Goal: Task Accomplishment & Management: Complete application form

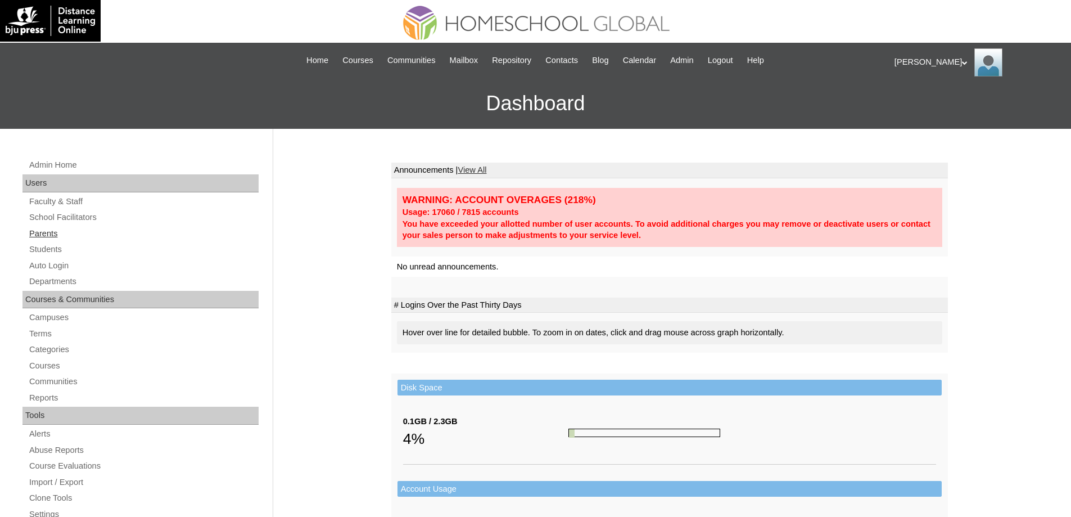
click at [110, 238] on link "Parents" at bounding box center [143, 234] width 230 height 14
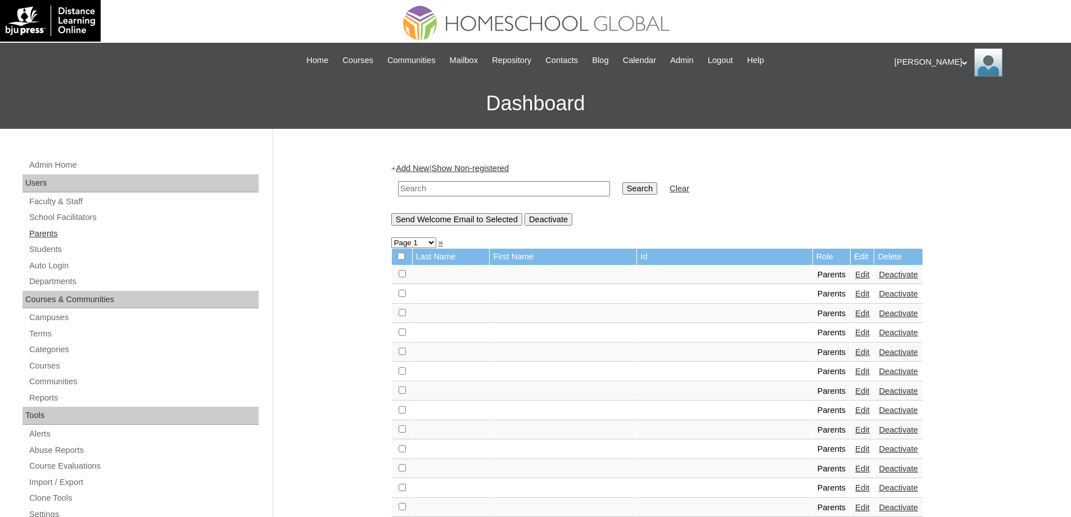
click at [84, 236] on link "Parents" at bounding box center [143, 234] width 230 height 14
drag, startPoint x: 456, startPoint y: 194, endPoint x: 464, endPoint y: 194, distance: 7.3
click at [456, 194] on input "text" at bounding box center [504, 188] width 212 height 15
click at [652, 187] on input "Search" at bounding box center [639, 188] width 35 height 12
type input "MHP0240-TECHPH2025"
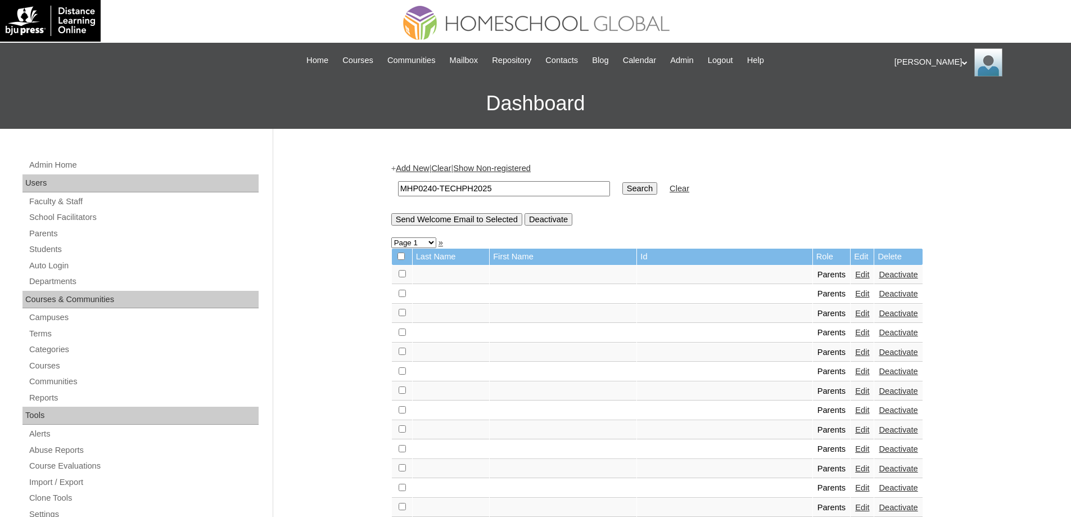
click at [663, 195] on td "Search" at bounding box center [640, 188] width 46 height 26
click at [657, 193] on input "Search" at bounding box center [639, 188] width 35 height 12
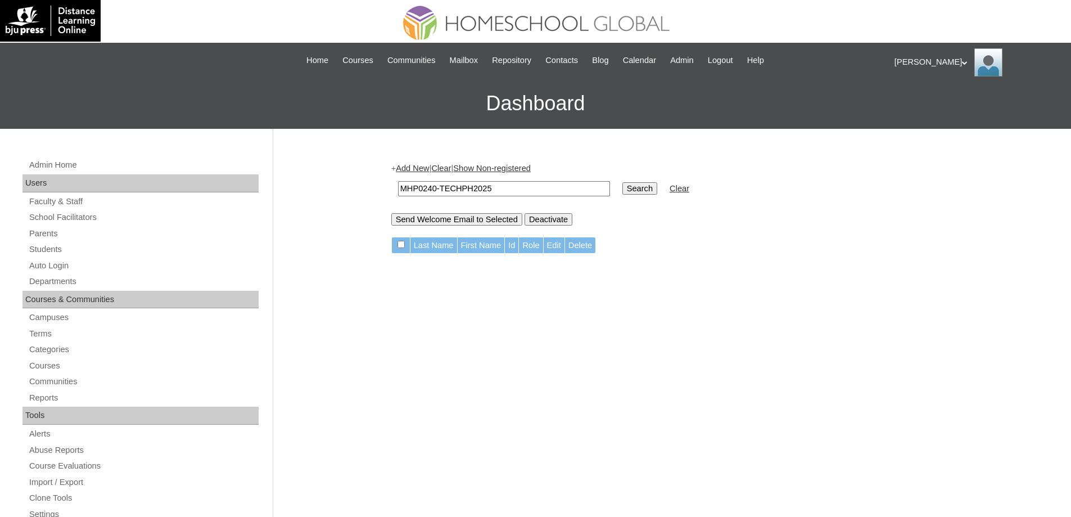
click at [428, 167] on link "Add New" at bounding box center [412, 168] width 33 height 9
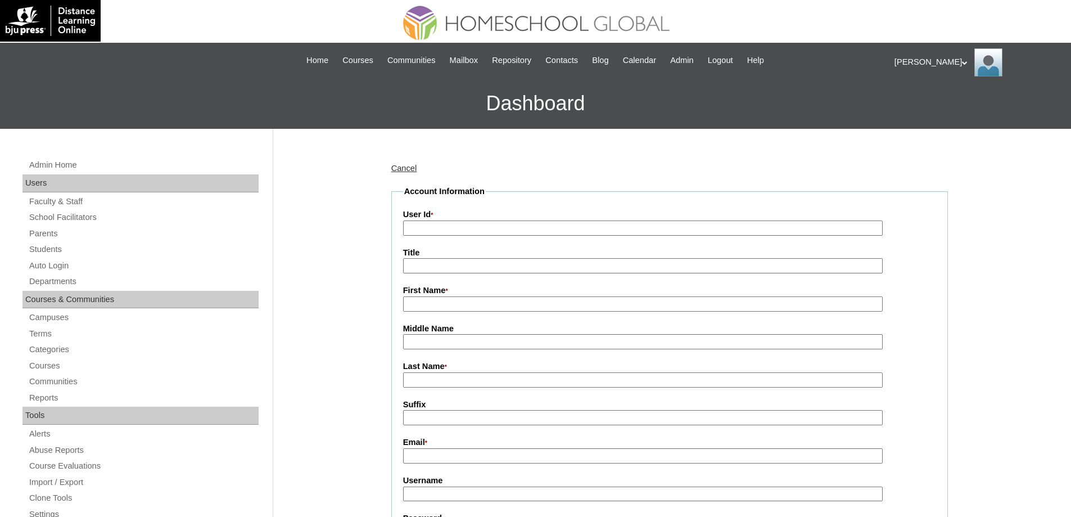
click at [459, 226] on input "User Id *" at bounding box center [643, 227] width 480 height 15
paste input "MHP0240-TECHPH2025"
type input "MHP0240-TECHPH2025"
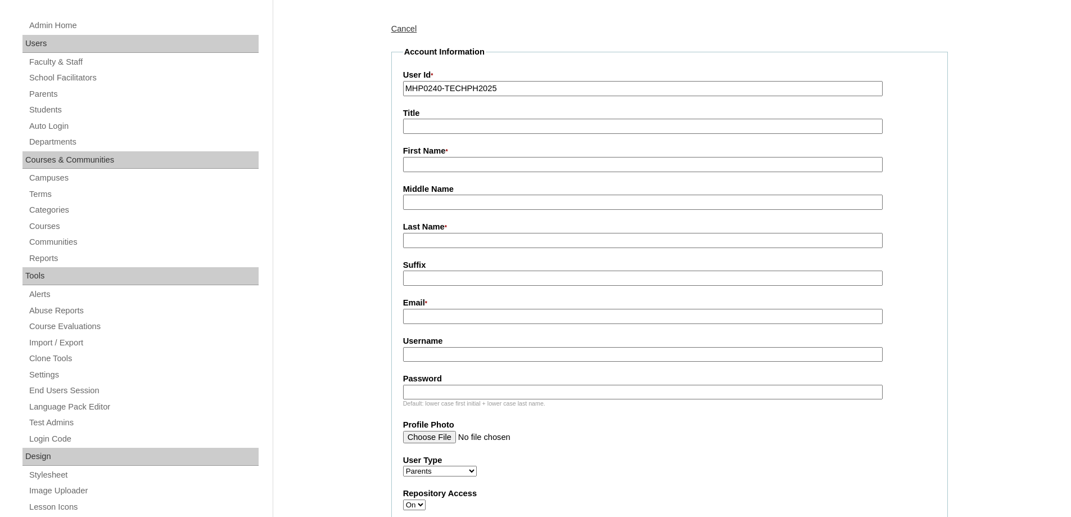
scroll to position [169, 0]
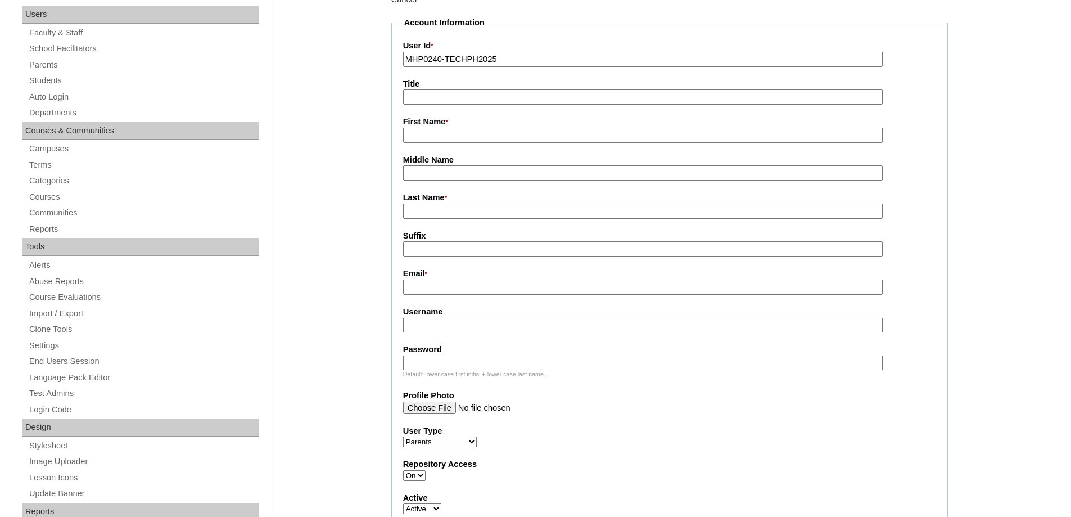
click at [413, 129] on input "First Name *" at bounding box center [643, 135] width 480 height 15
click at [427, 135] on input "First Name *" at bounding box center [643, 135] width 480 height 15
paste input "Rochxainne"
type input "Rochxainne"
click at [422, 211] on input "Last Name *" at bounding box center [643, 211] width 480 height 15
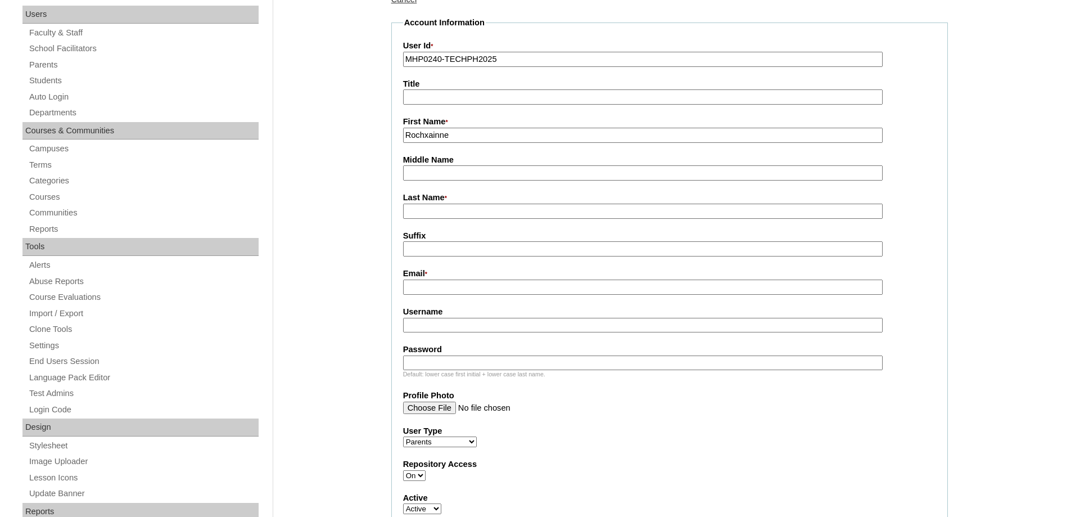
paste input "[PERSON_NAME]"
type input "MANZANO"
click at [433, 282] on div "Email *" at bounding box center [669, 281] width 533 height 27
click at [433, 284] on input "Email *" at bounding box center [643, 286] width 480 height 15
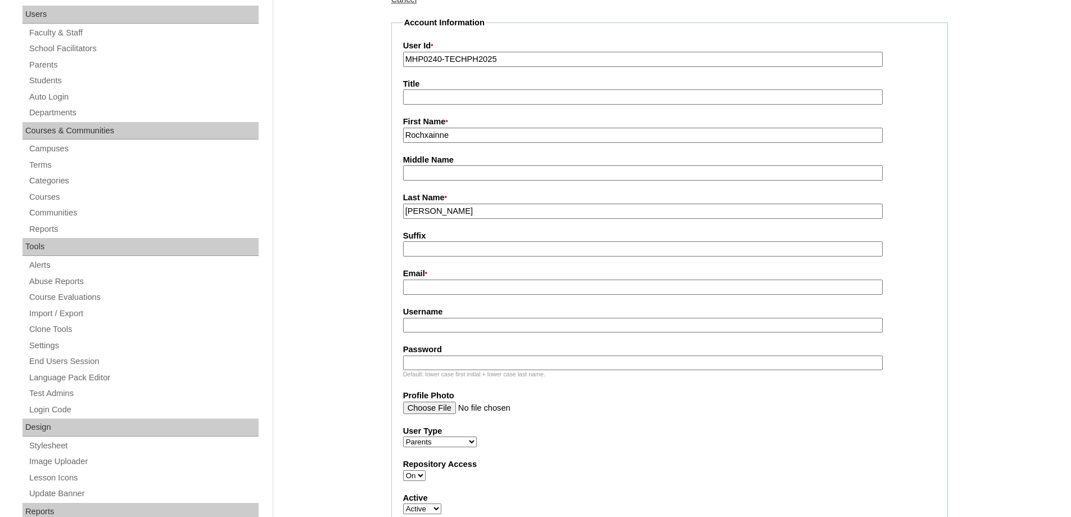
click at [438, 280] on label "Email *" at bounding box center [669, 274] width 533 height 12
click at [438, 281] on input "Email *" at bounding box center [643, 286] width 480 height 15
paste input "pancakevaldez@gmail.com"
type input "pancakevaldez@gmail.com"
click at [432, 320] on input "Username" at bounding box center [643, 325] width 480 height 15
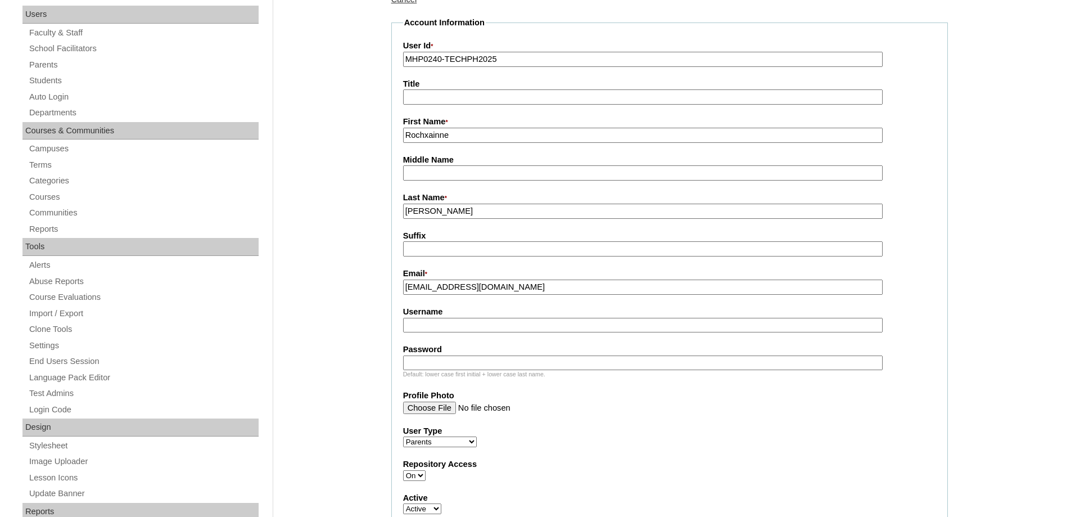
paste input "valdezR2025"
type input "valdezR2025"
click at [430, 360] on input "Password" at bounding box center [643, 362] width 480 height 15
paste input "techSYS833"
type input "techSYS833"
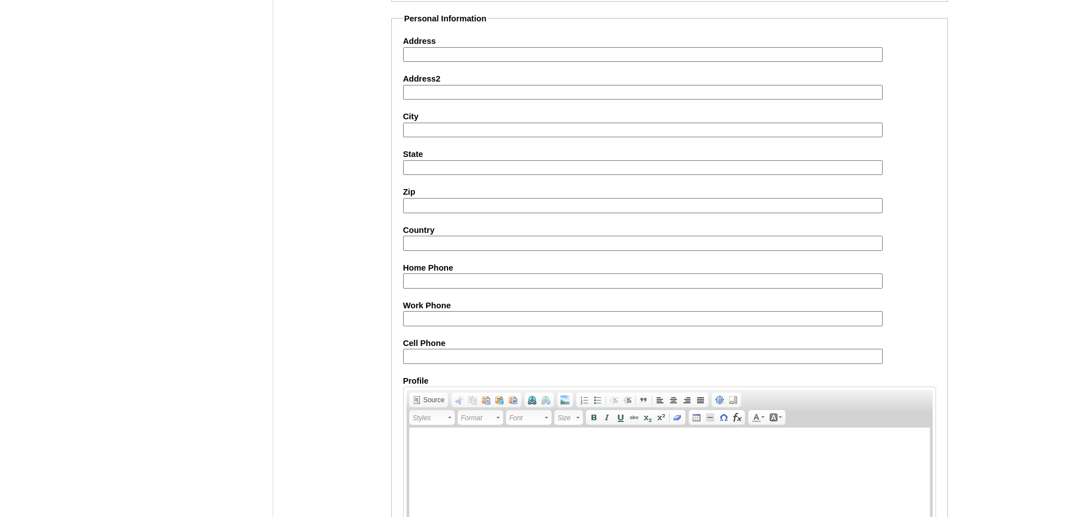
scroll to position [899, 0]
click at [435, 356] on input "Cell Phone" at bounding box center [643, 355] width 480 height 15
paste input "250006237"
type input "250006237"
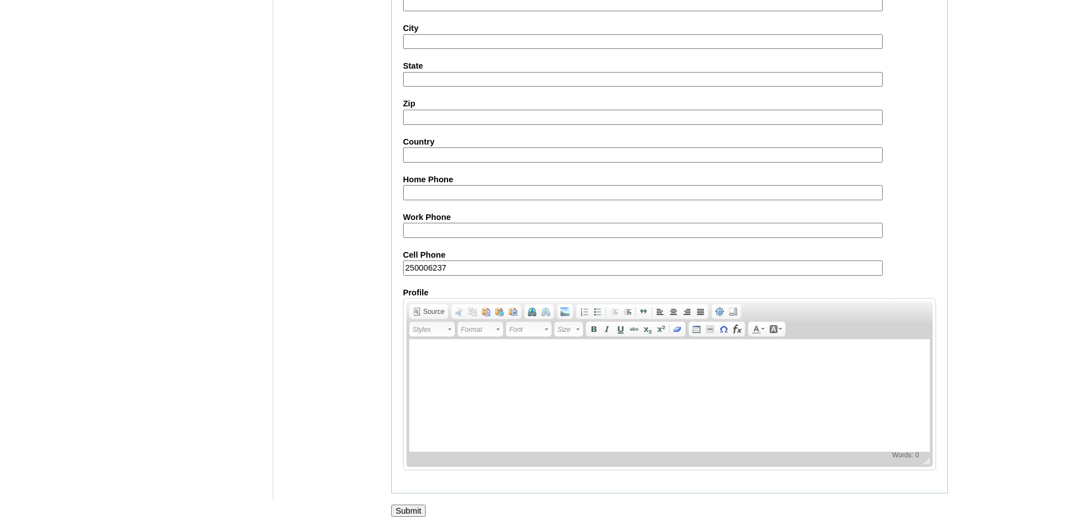
scroll to position [1002, 0]
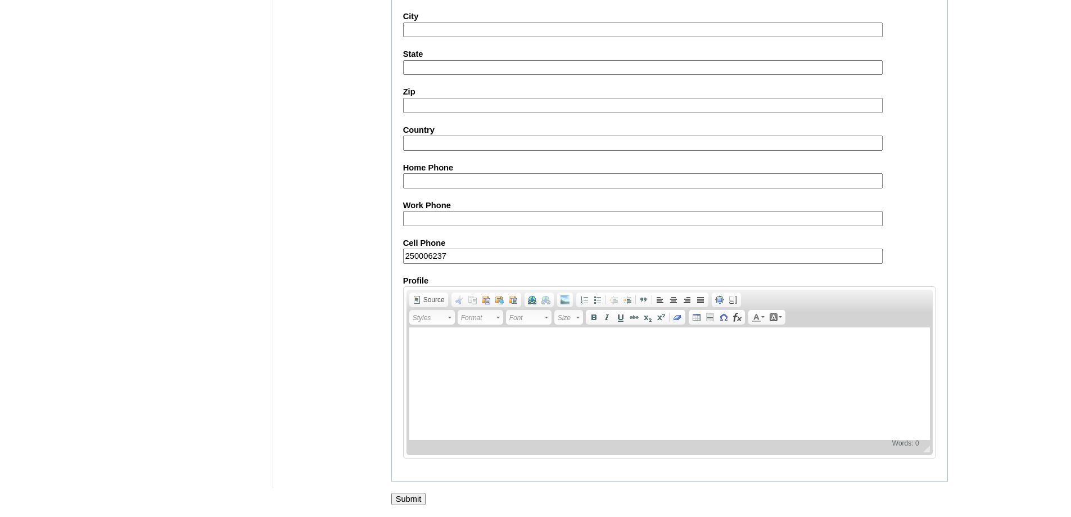
click at [403, 492] on input "Submit" at bounding box center [408, 498] width 35 height 12
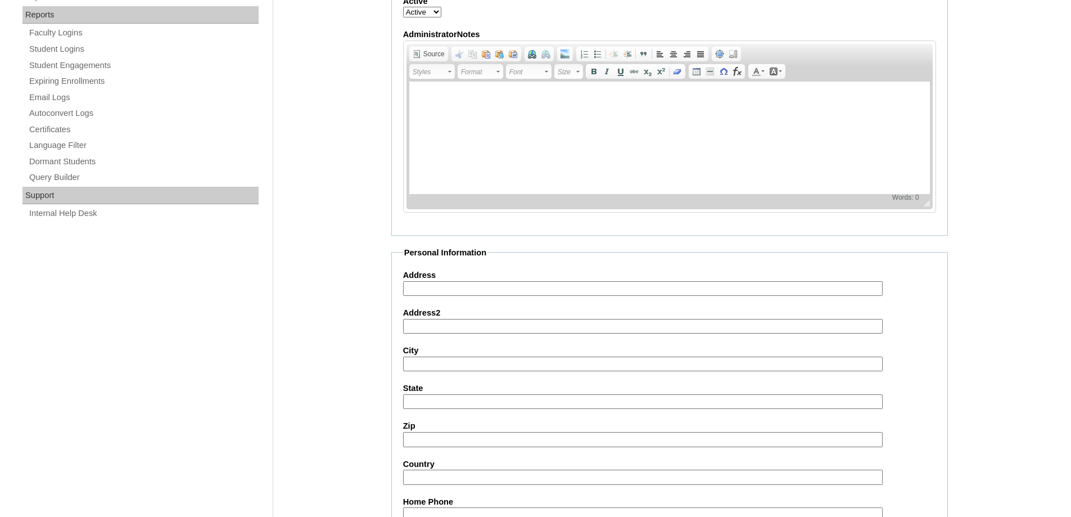
scroll to position [613, 0]
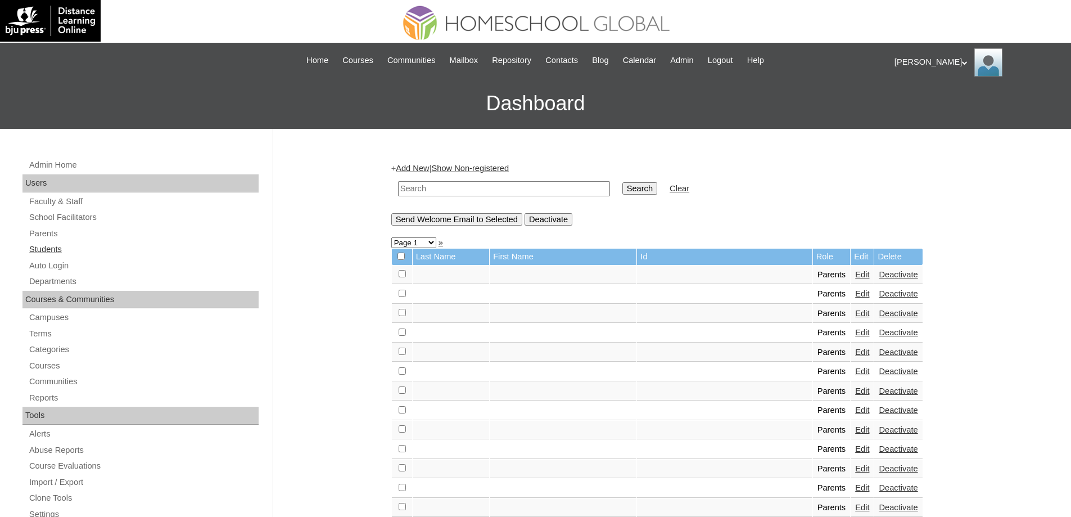
click at [67, 254] on link "Students" at bounding box center [143, 249] width 230 height 14
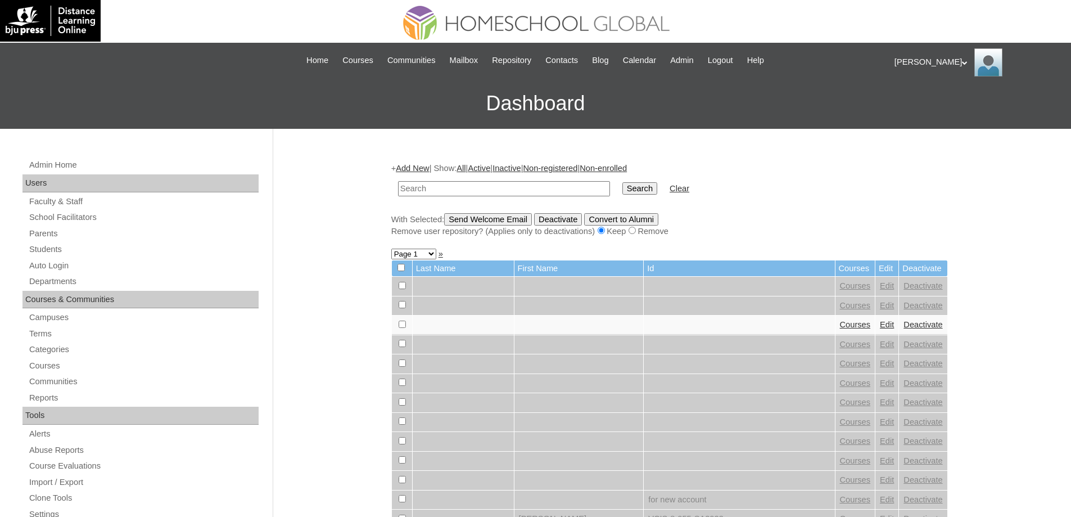
click at [462, 195] on input "text" at bounding box center [504, 188] width 212 height 15
drag, startPoint x: 471, startPoint y: 187, endPoint x: 499, endPoint y: 186, distance: 28.1
click at [471, 187] on input "text" at bounding box center [504, 188] width 212 height 15
paste input "MHS00346-TECHPH2025"
type input "MHS00346-TECHPH2025"
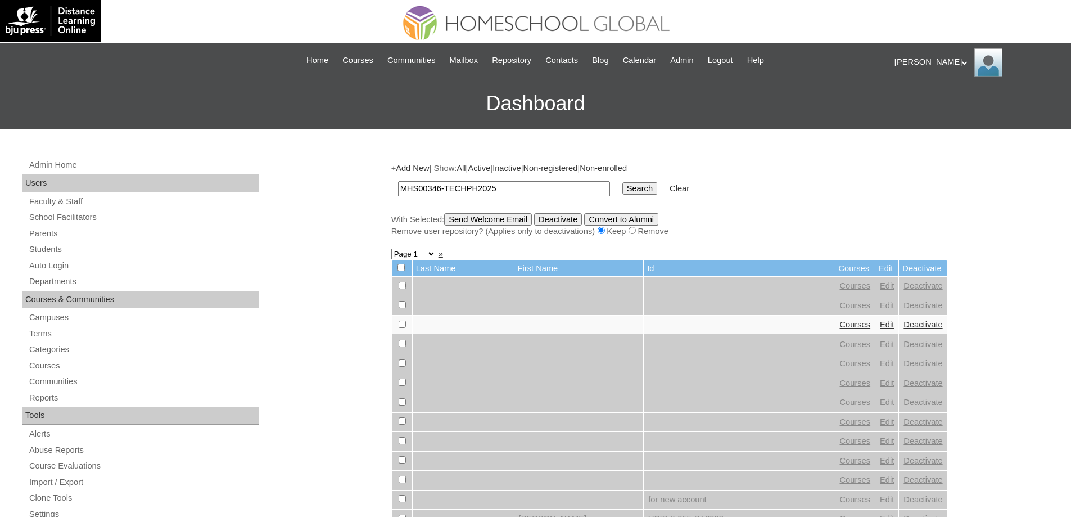
click at [657, 189] on input "Search" at bounding box center [639, 188] width 35 height 12
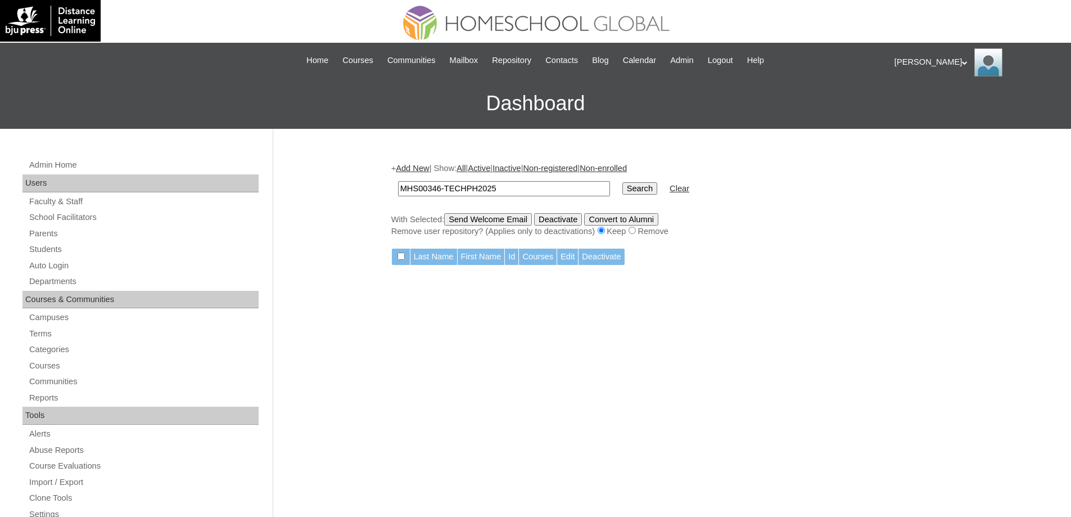
drag, startPoint x: 0, startPoint y: 0, endPoint x: 418, endPoint y: 169, distance: 450.5
click at [418, 169] on link "Add New" at bounding box center [412, 168] width 33 height 9
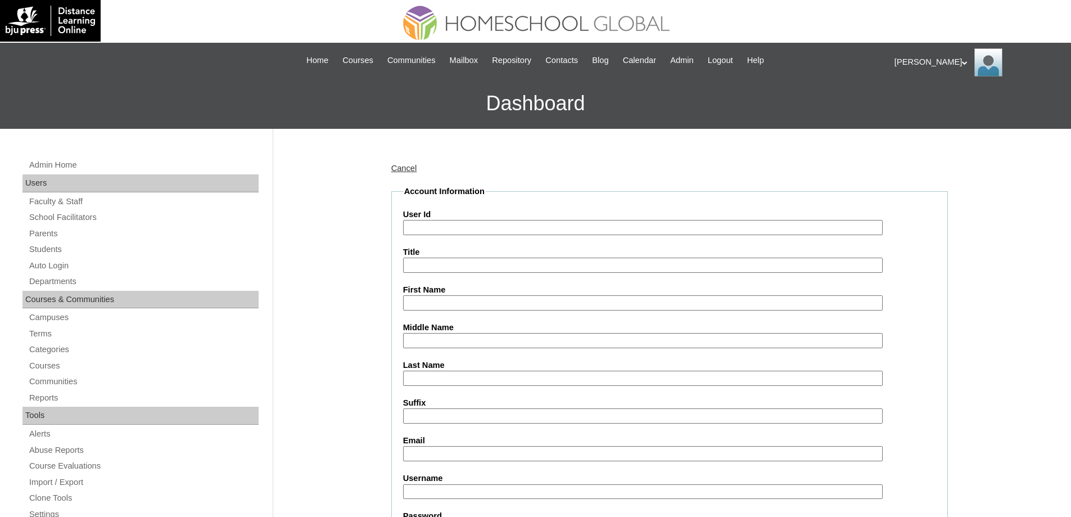
click at [483, 228] on input "User Id" at bounding box center [643, 227] width 480 height 15
paste input "MHS00346-TECHPH2025"
type input "MHS00346-TECHPH2025"
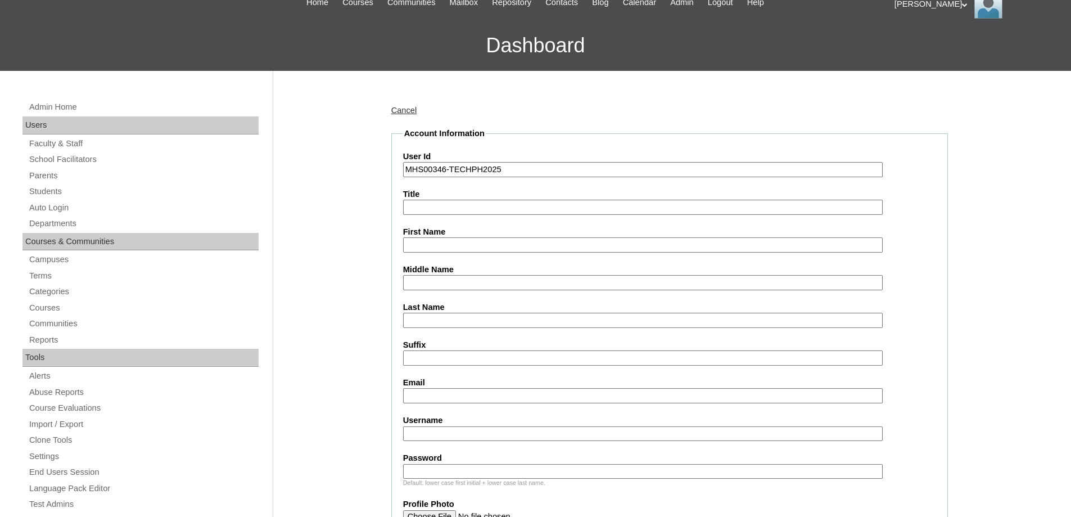
scroll to position [281, 0]
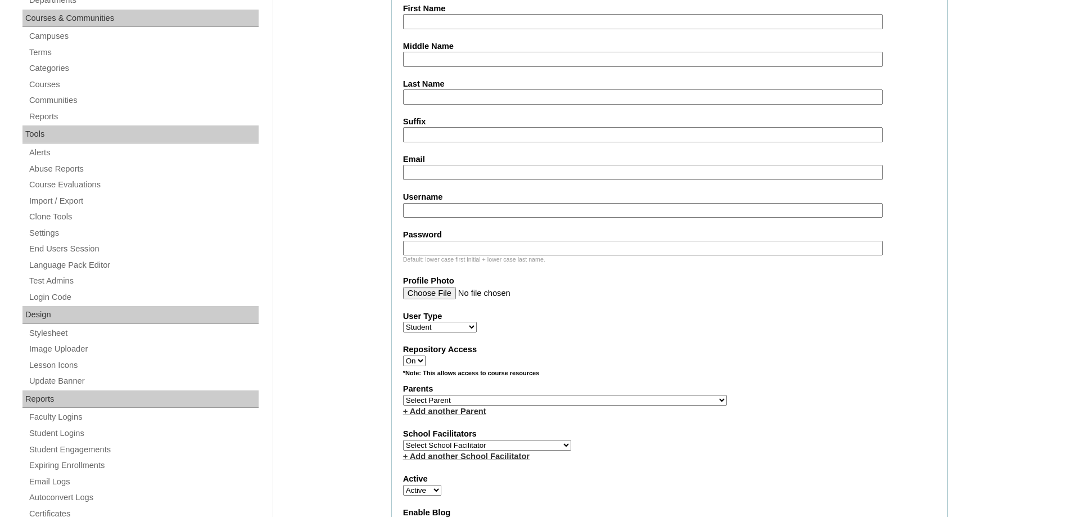
click at [434, 402] on select "Select Parent , , , , , , , , , , , , , , , , , , , , , , , , , , , , , , , , ,…" at bounding box center [565, 400] width 324 height 11
select select "44203"
click at [403, 395] on select "Select Parent , , , , , , , , , , , , , , , , , , , , , , , , , , , , , , , , ,…" at bounding box center [565, 400] width 324 height 11
click at [652, 371] on div "*Note: This allows access to course resources" at bounding box center [669, 376] width 533 height 14
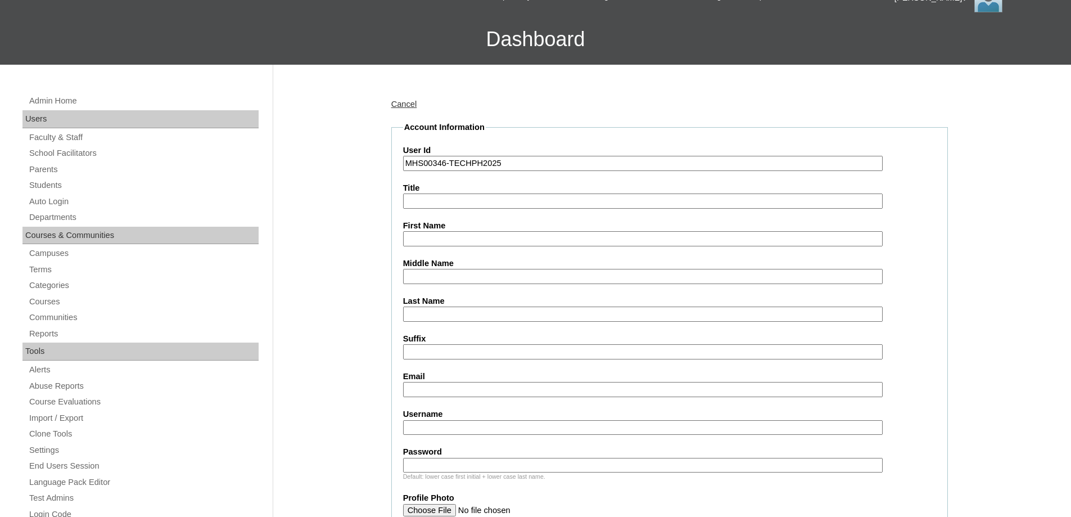
scroll to position [56, 0]
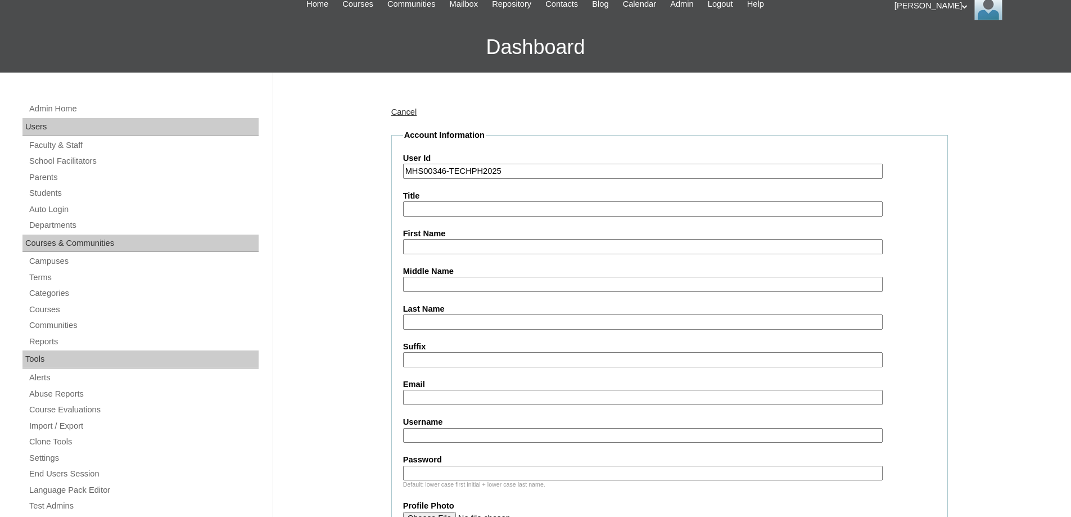
drag, startPoint x: 425, startPoint y: 252, endPoint x: 406, endPoint y: 231, distance: 28.2
click at [424, 249] on input "First Name" at bounding box center [643, 246] width 480 height 15
paste input "Theodore Thomas Lorenzo"
type input "Theodore Thomas Lorenzo"
click at [436, 273] on label "Middle Name" at bounding box center [669, 271] width 533 height 12
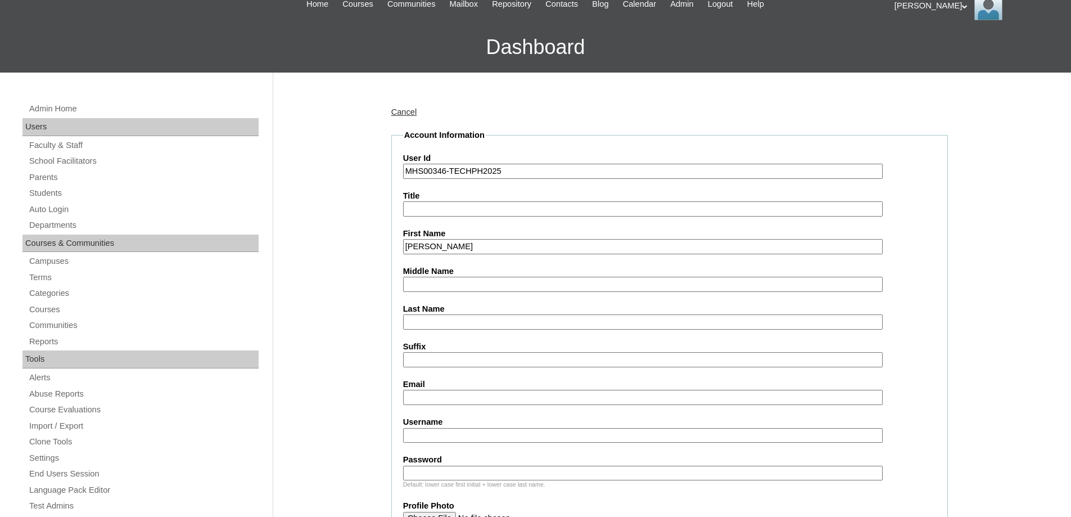
click at [436, 277] on input "Middle Name" at bounding box center [643, 284] width 480 height 15
paste input "Manzano"
type input "Manzano"
click at [426, 322] on input "Last Name" at bounding box center [643, 321] width 480 height 15
paste input "Valdez"
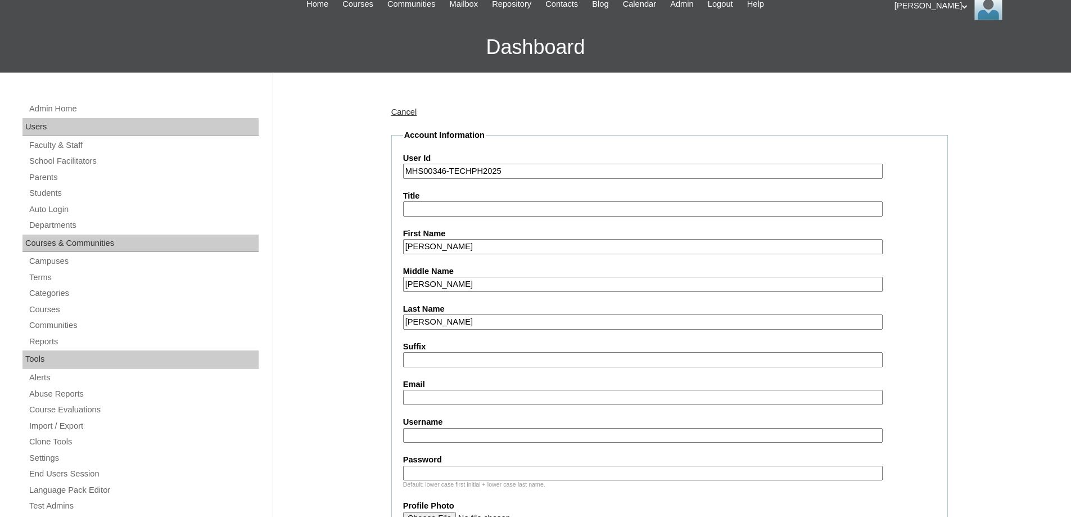
type input "Valdez"
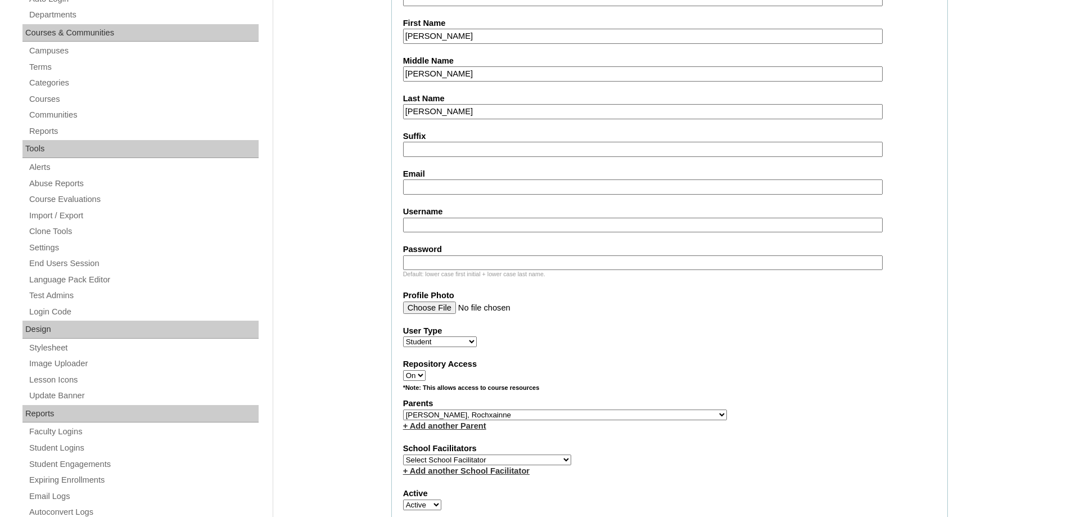
scroll to position [281, 0]
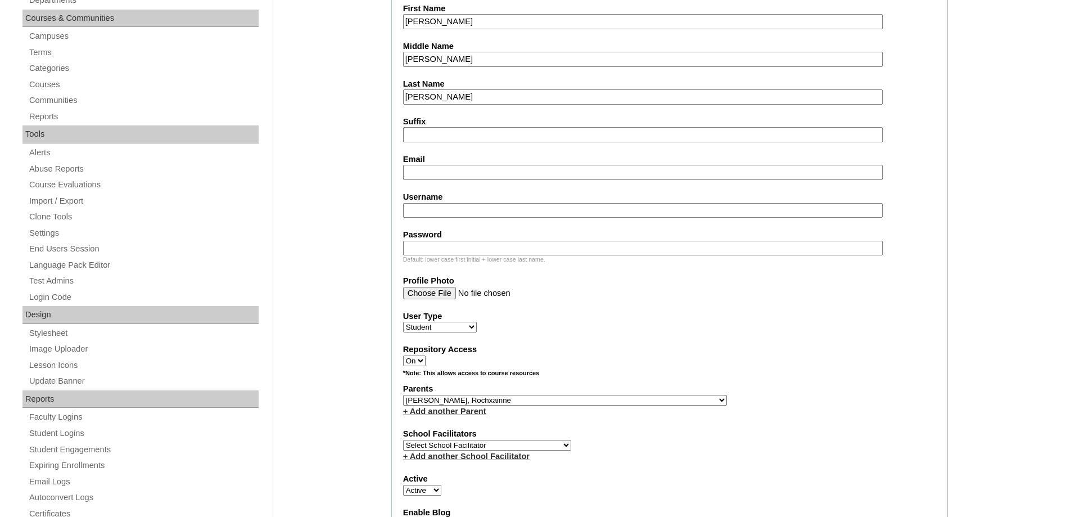
click at [428, 178] on input "Email" at bounding box center [643, 172] width 480 height 15
paste input "pancakevaldez@gmail.com"
type input "pancakevaldez@gmail.com"
drag, startPoint x: 445, startPoint y: 206, endPoint x: 435, endPoint y: 207, distance: 10.7
click at [445, 206] on input "Username" at bounding box center [643, 210] width 480 height 15
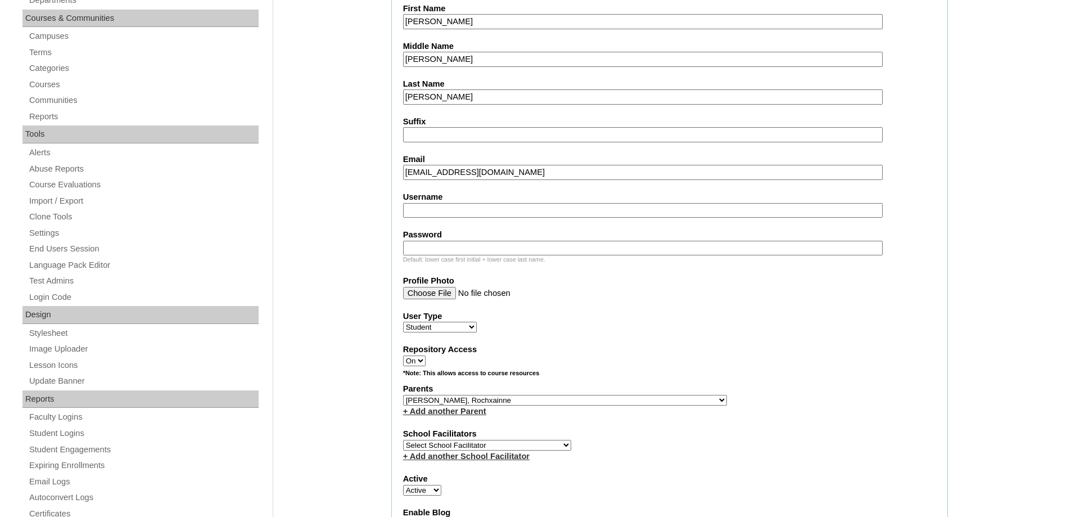
paste input "theodorevaldez"
type input "theodorevaldez"
click at [444, 248] on input "Password" at bounding box center [643, 248] width 480 height 15
paste input "250006237"
type input "250006237"
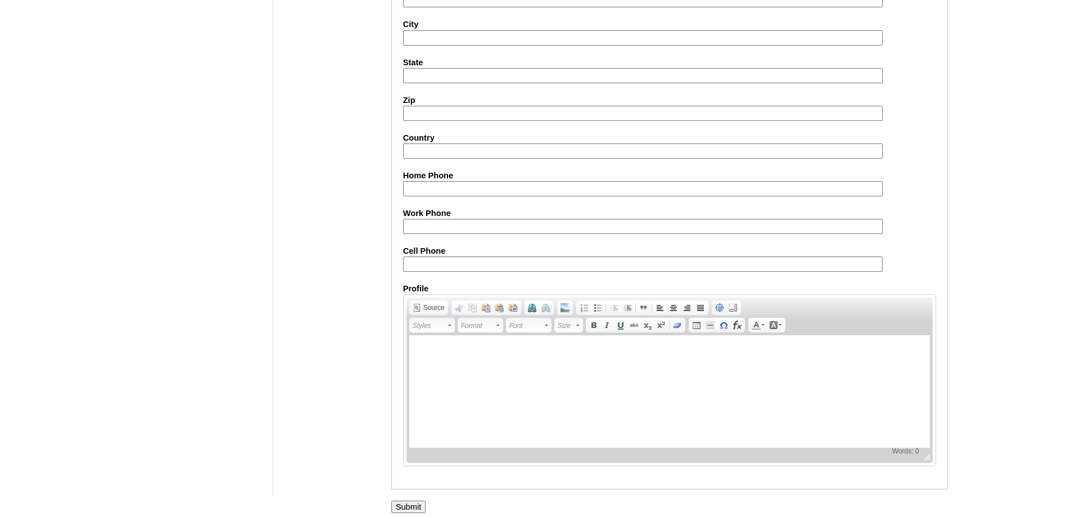
scroll to position [1194, 0]
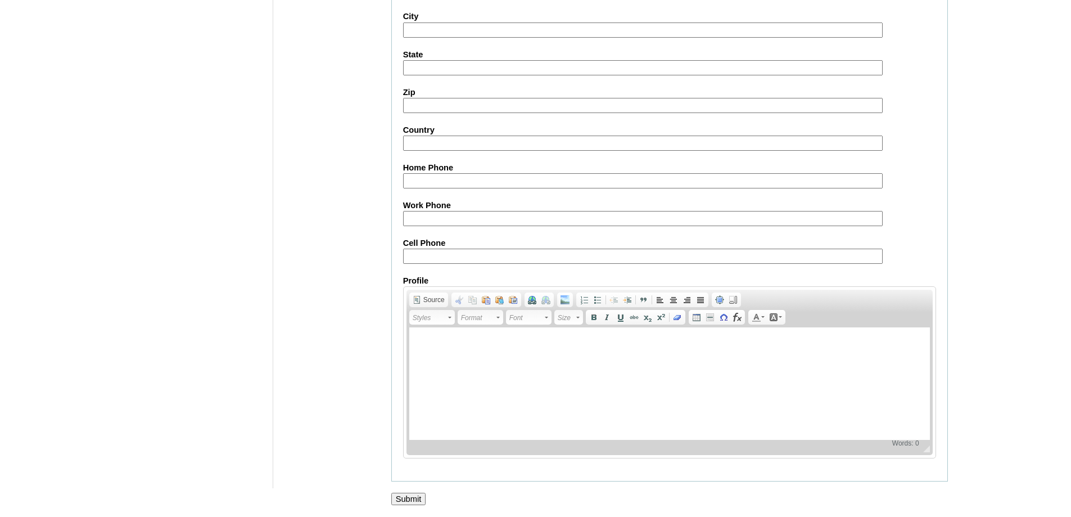
click at [426, 252] on input "Cell Phone" at bounding box center [643, 255] width 480 height 15
paste input "60-189676758"
type input "60-189676758"
click at [401, 498] on input "Submit" at bounding box center [408, 498] width 35 height 12
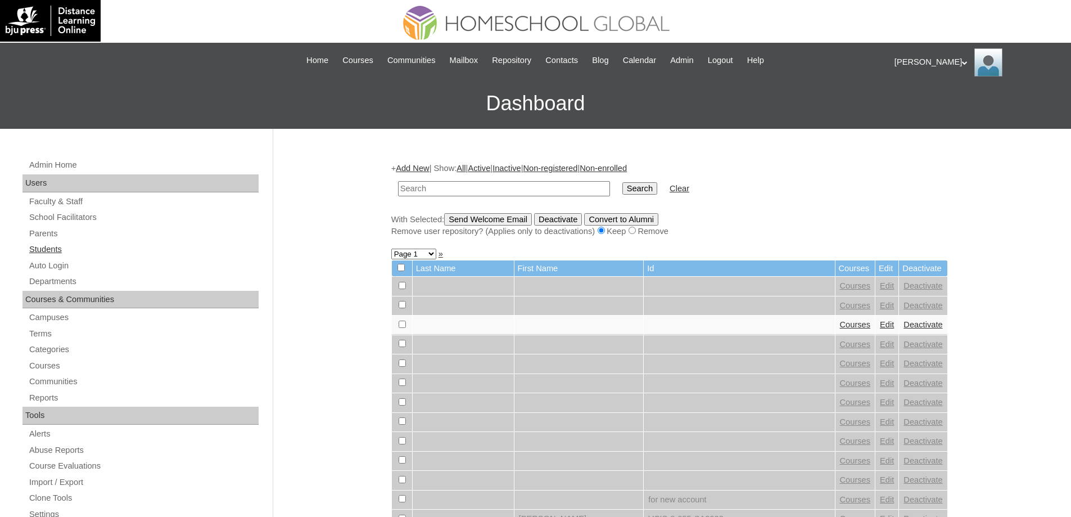
click at [60, 242] on link "Students" at bounding box center [143, 249] width 230 height 14
click at [429, 192] on input "text" at bounding box center [504, 188] width 212 height 15
paste input "60-189676758"
type input "60-189676758"
click at [644, 191] on input "Search" at bounding box center [639, 188] width 35 height 12
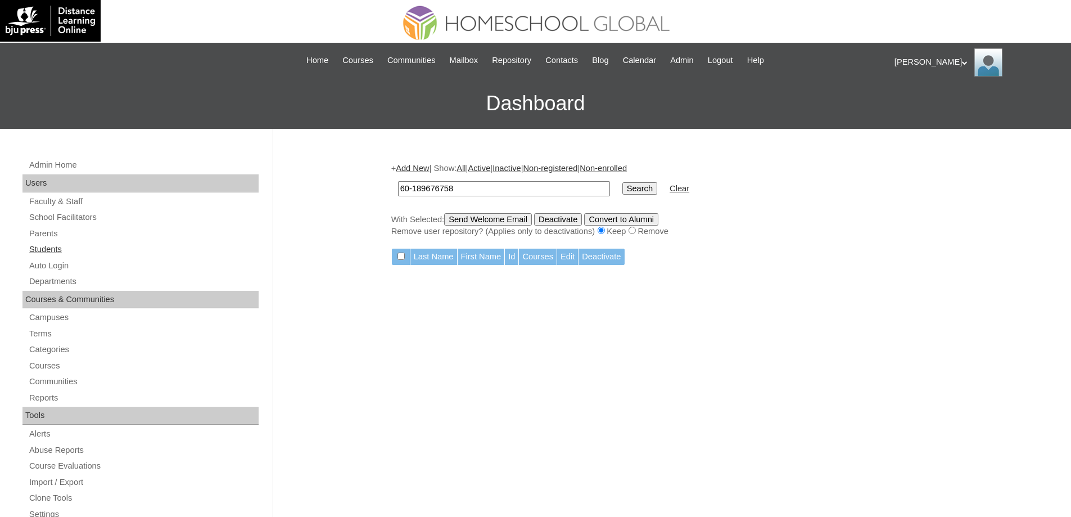
click at [81, 254] on link "Students" at bounding box center [143, 249] width 230 height 14
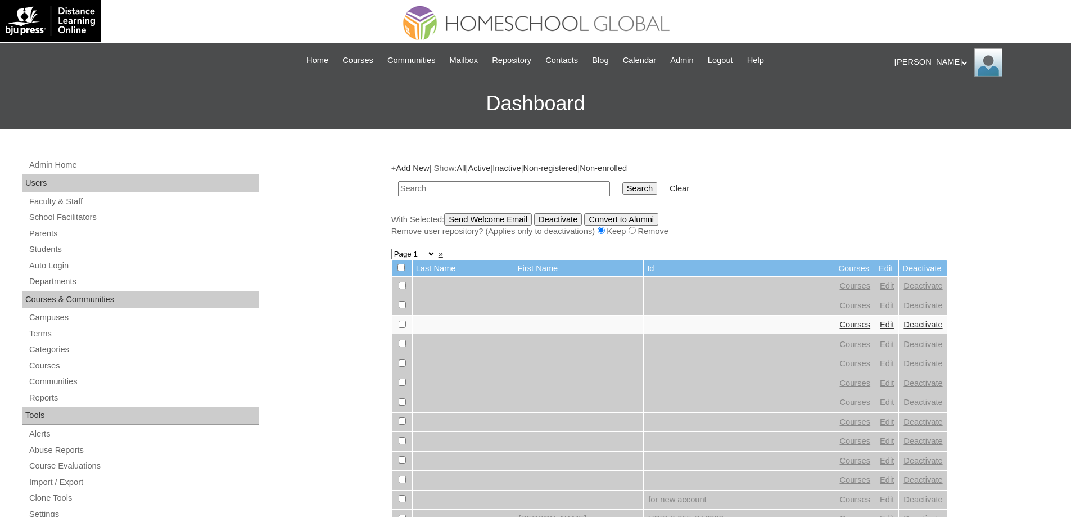
click at [445, 189] on input "text" at bounding box center [504, 188] width 212 height 15
paste input "MHS00346-TECHPH2025"
type input "MHS00346-TECHPH2025"
click at [631, 196] on td "Search" at bounding box center [640, 188] width 46 height 26
click at [640, 189] on input "Search" at bounding box center [639, 188] width 35 height 12
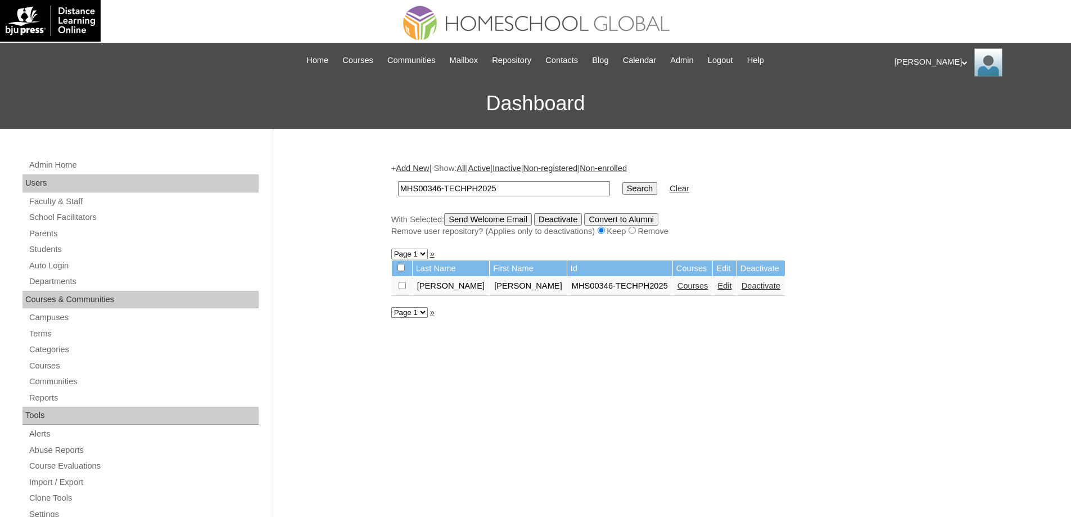
click at [705, 290] on link "Courses" at bounding box center [692, 285] width 31 height 9
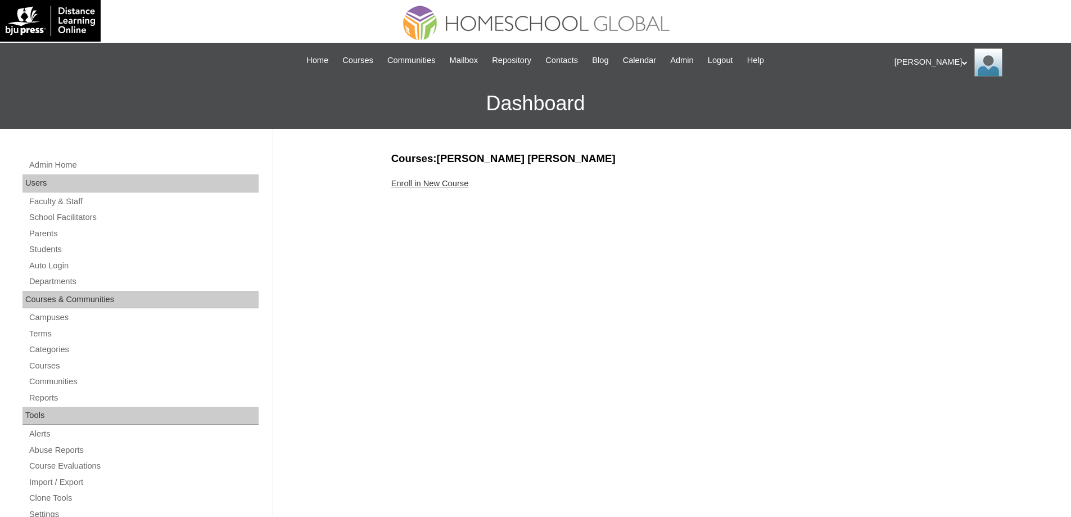
click at [400, 184] on link "Enroll in New Course" at bounding box center [430, 183] width 78 height 9
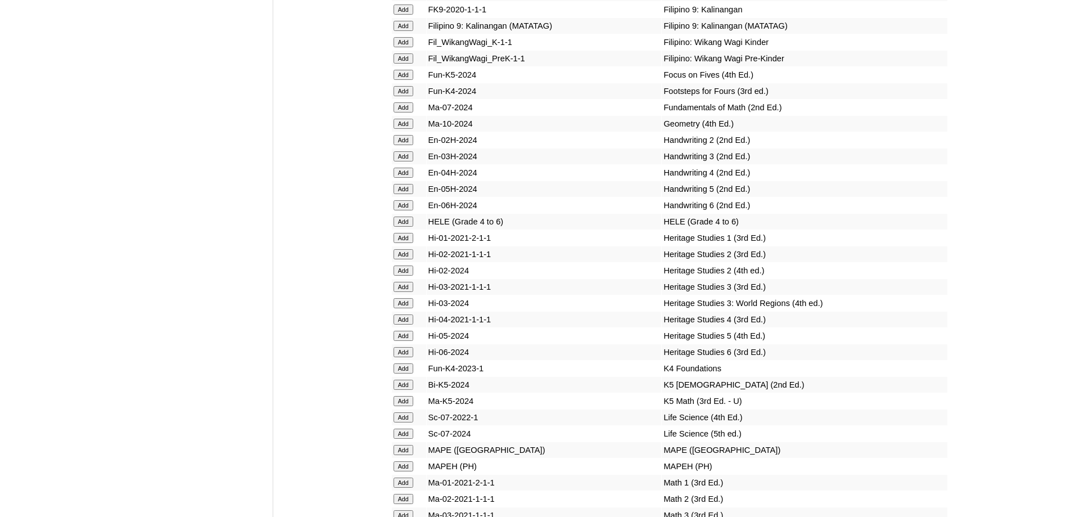
scroll to position [4242, 0]
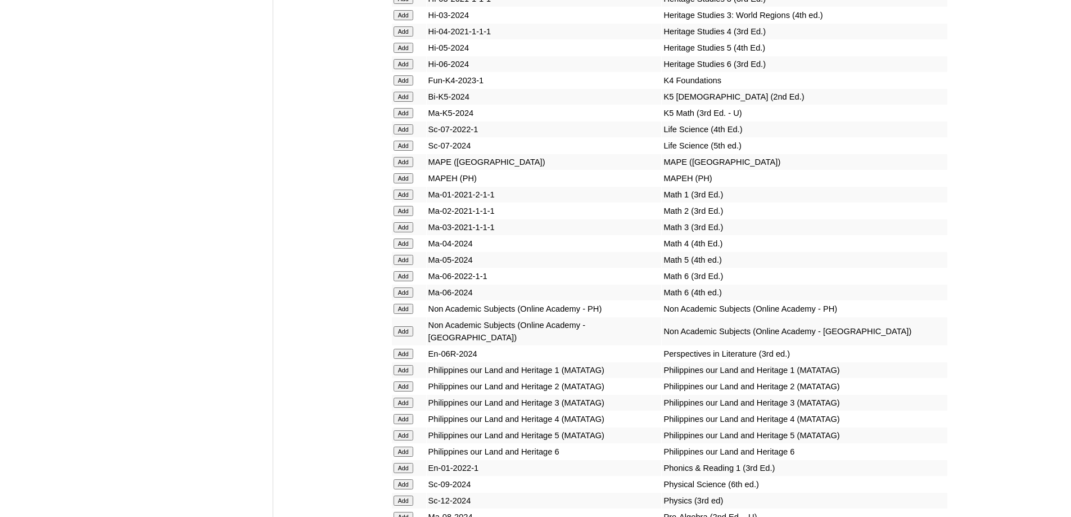
click at [403, 85] on input "Add" at bounding box center [404, 80] width 20 height 10
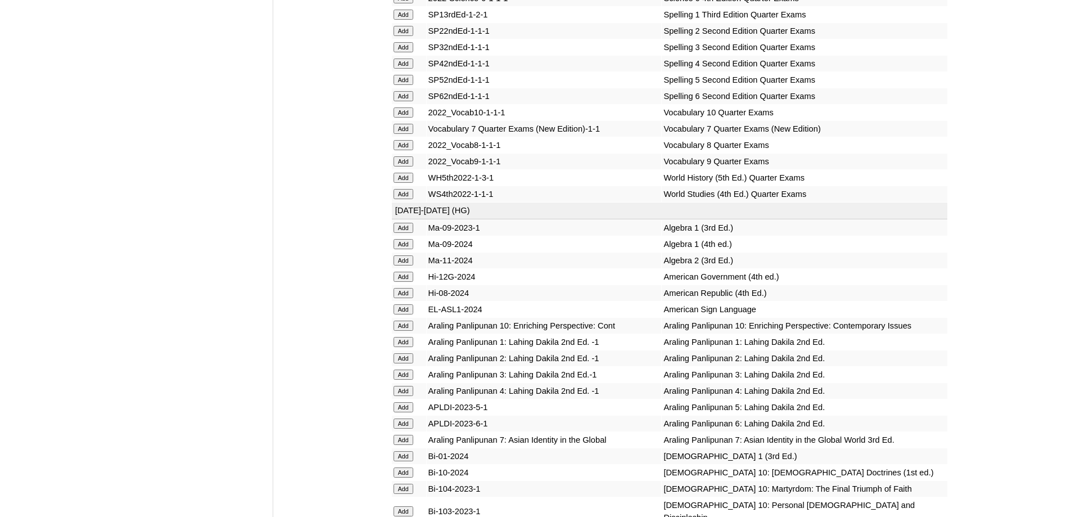
scroll to position [2555, 0]
